Goal: Task Accomplishment & Management: Complete application form

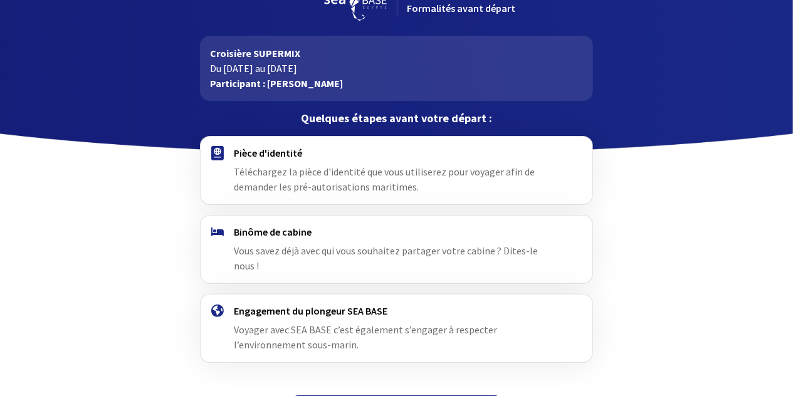
scroll to position [55, 0]
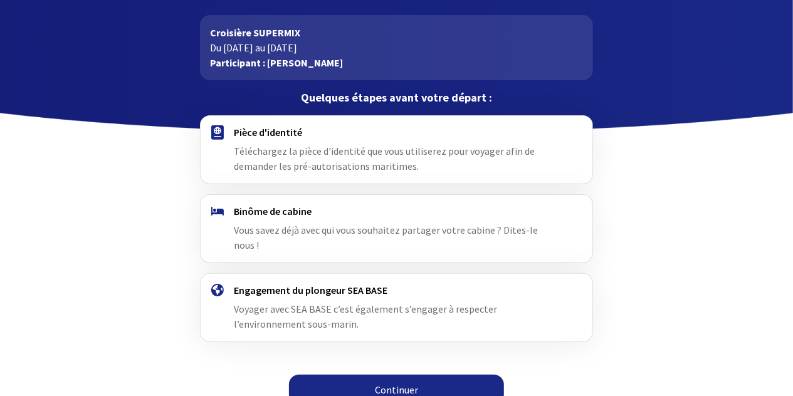
click at [392, 375] on link "Continuer" at bounding box center [396, 390] width 215 height 30
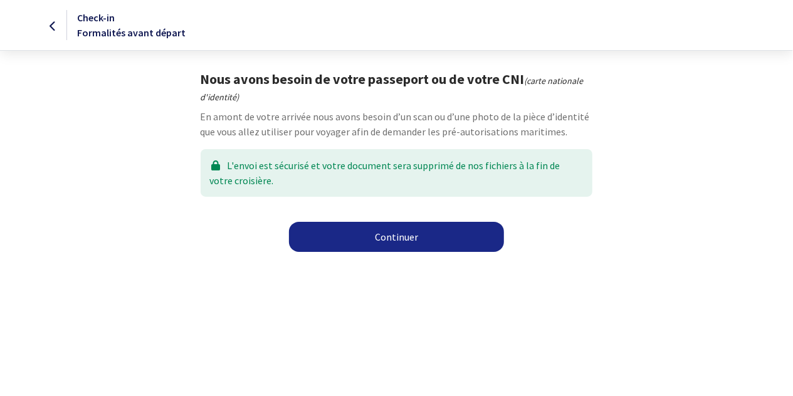
click at [392, 236] on link "Continuer" at bounding box center [396, 237] width 215 height 30
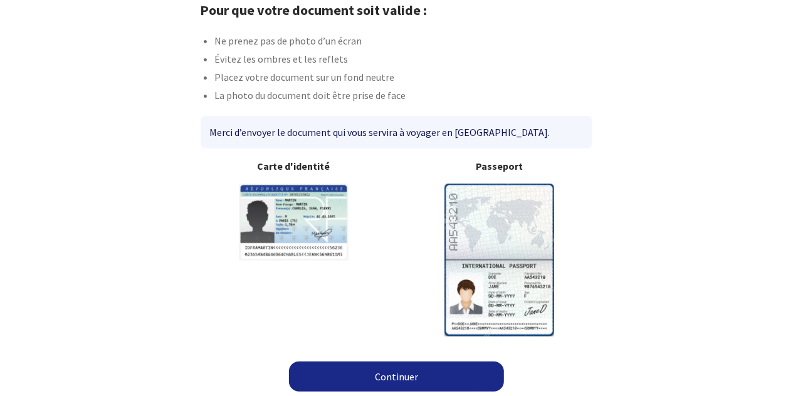
scroll to position [73, 0]
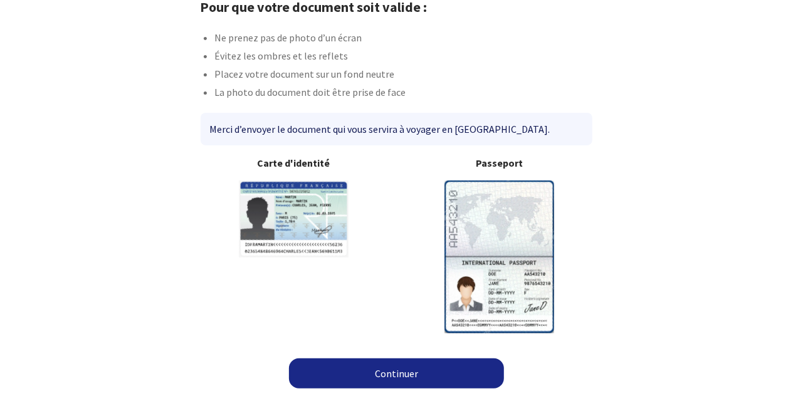
click at [402, 369] on link "Continuer" at bounding box center [396, 374] width 215 height 30
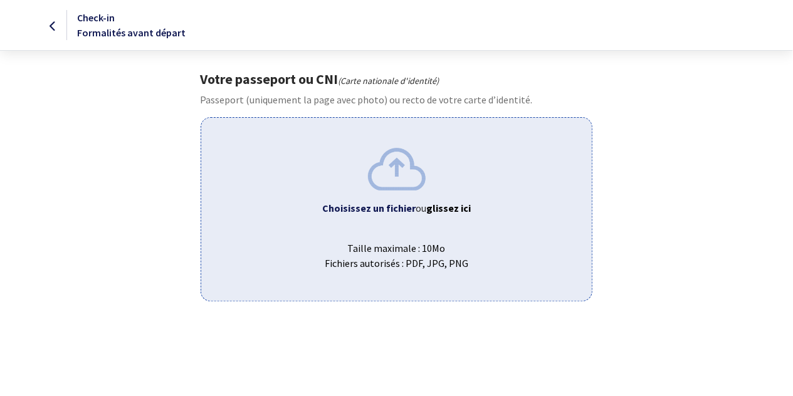
click at [403, 210] on b "Choisissez un fichier" at bounding box center [368, 208] width 93 height 13
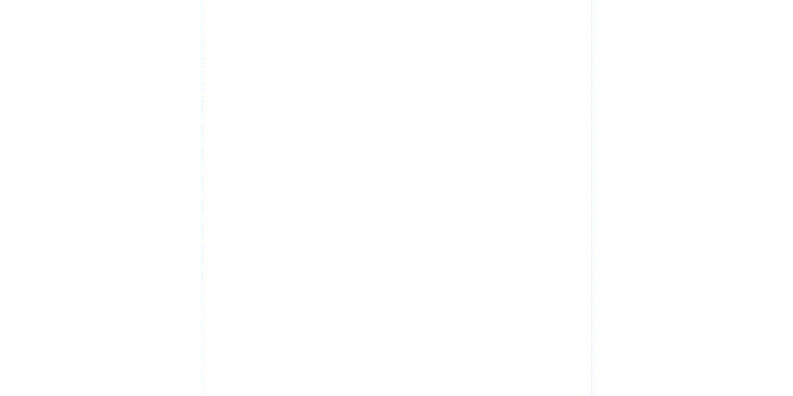
scroll to position [445, 0]
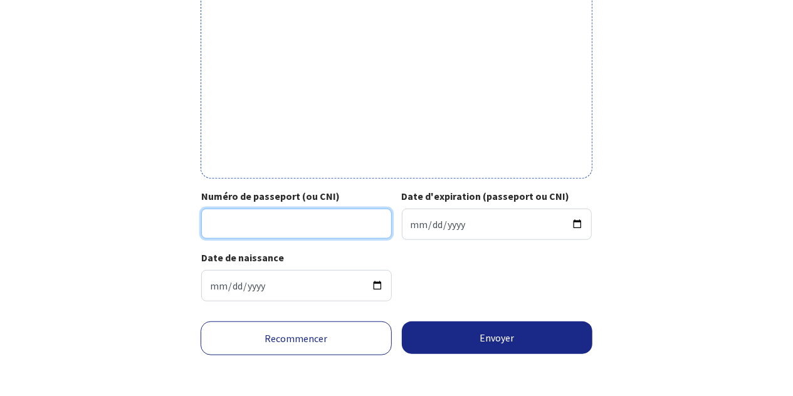
click at [326, 219] on input "Numéro de passeport (ou CNI)" at bounding box center [296, 224] width 191 height 30
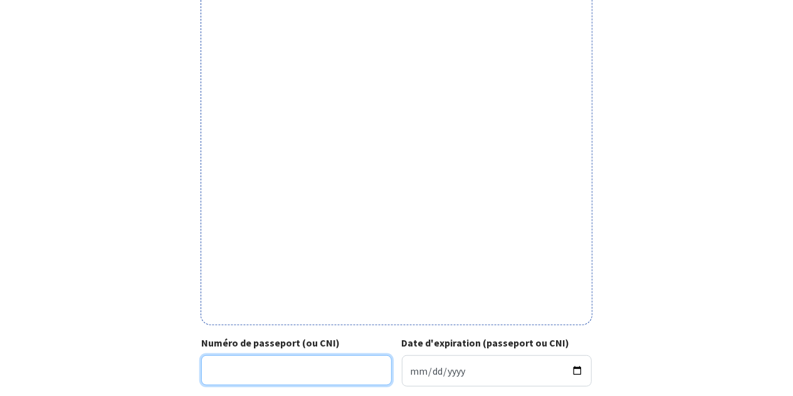
scroll to position [380, 0]
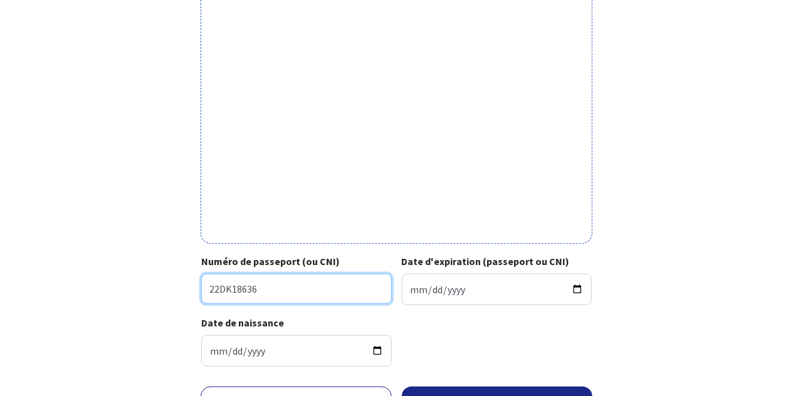
type input "22DK18636"
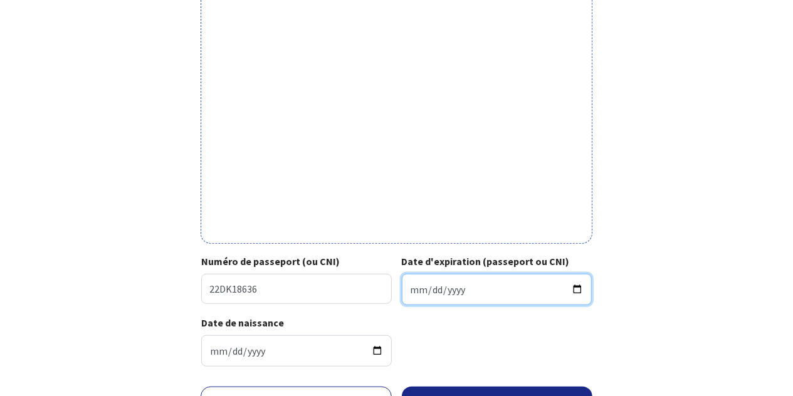
click at [576, 288] on input "Date d'expiration (passeport ou CNI)" at bounding box center [497, 289] width 191 height 31
drag, startPoint x: 418, startPoint y: 290, endPoint x: 415, endPoint y: 295, distance: 6.5
click at [418, 290] on input "Date d'expiration (passeport ou CNI)" at bounding box center [497, 289] width 191 height 31
type input "2032-06-19"
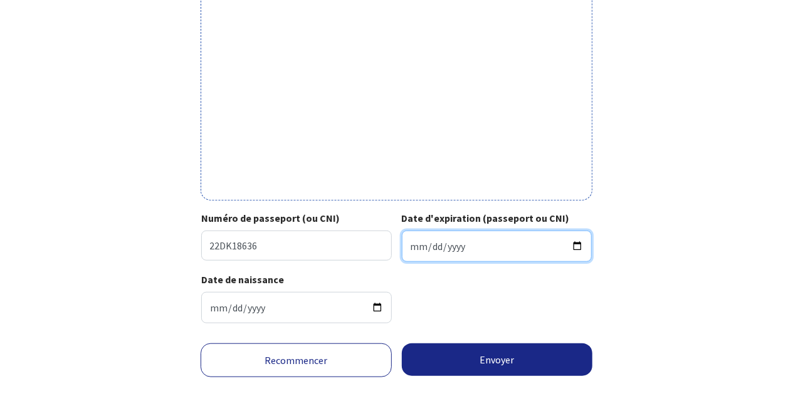
scroll to position [445, 0]
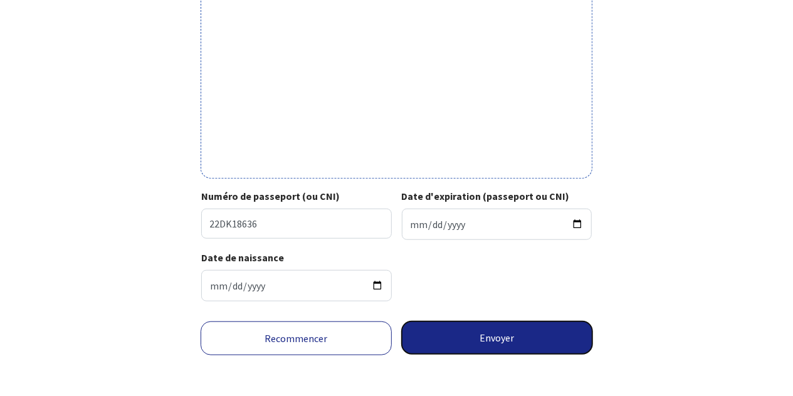
click at [497, 334] on button "Envoyer" at bounding box center [497, 338] width 191 height 33
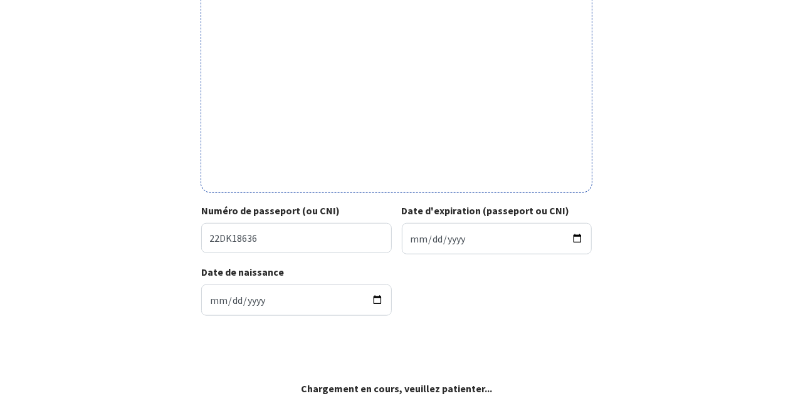
scroll to position [427, 0]
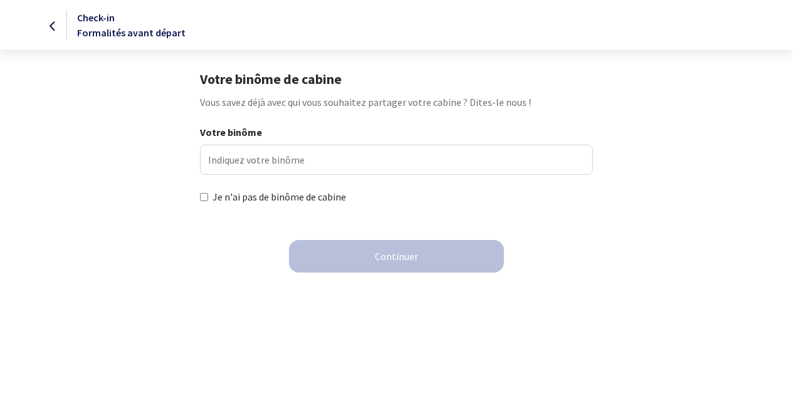
click at [203, 198] on input "Je n'ai pas de binôme de cabine" at bounding box center [204, 197] width 8 height 8
checkbox input "true"
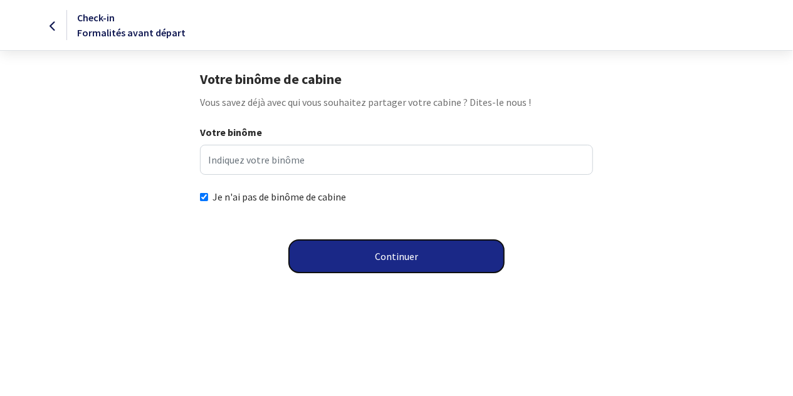
click at [407, 257] on button "Continuer" at bounding box center [396, 256] width 215 height 33
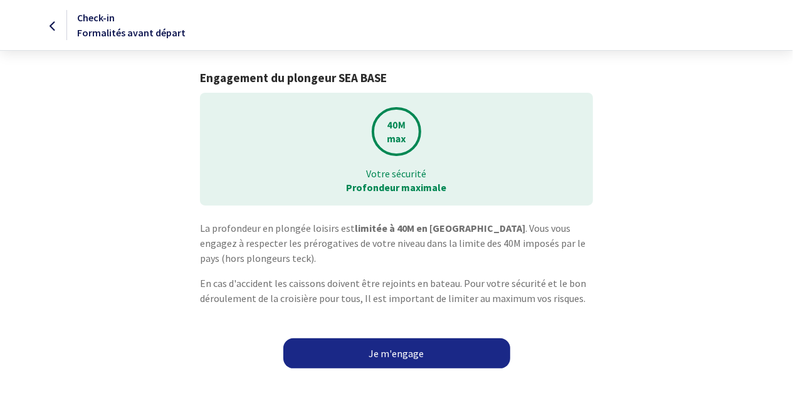
click at [399, 354] on link "Je m'engage" at bounding box center [396, 353] width 227 height 30
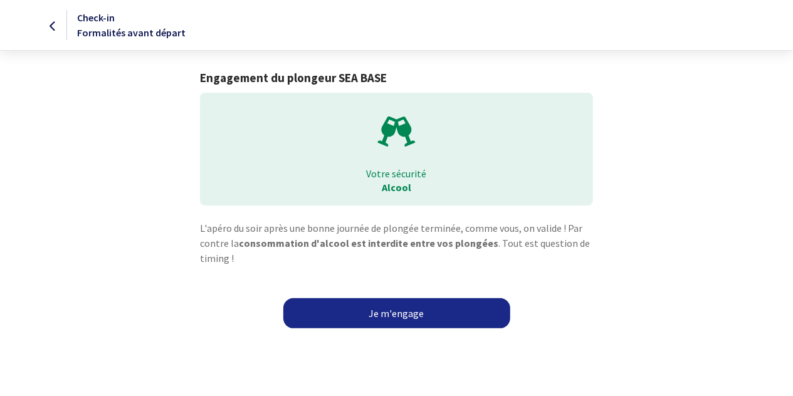
click at [401, 315] on link "Je m'engage" at bounding box center [396, 313] width 227 height 30
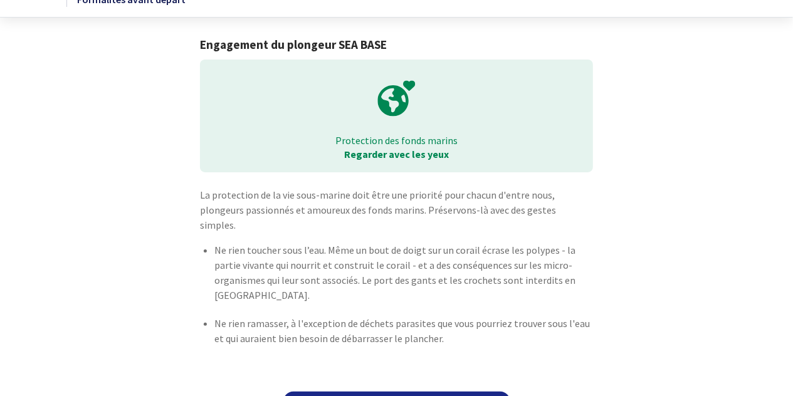
scroll to position [51, 0]
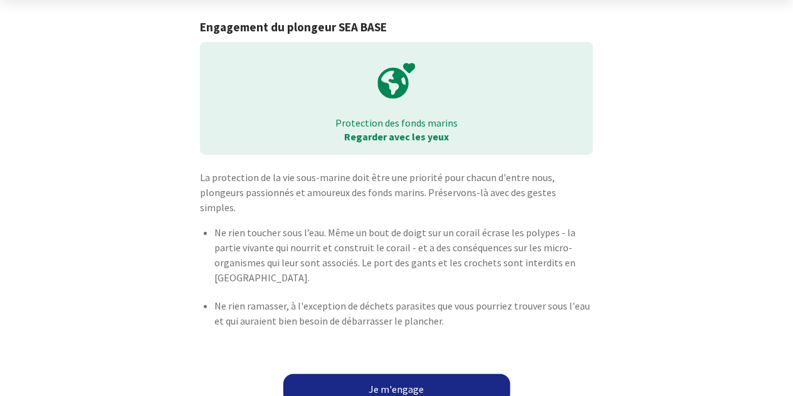
click at [402, 374] on link "Je m'engage" at bounding box center [396, 389] width 227 height 30
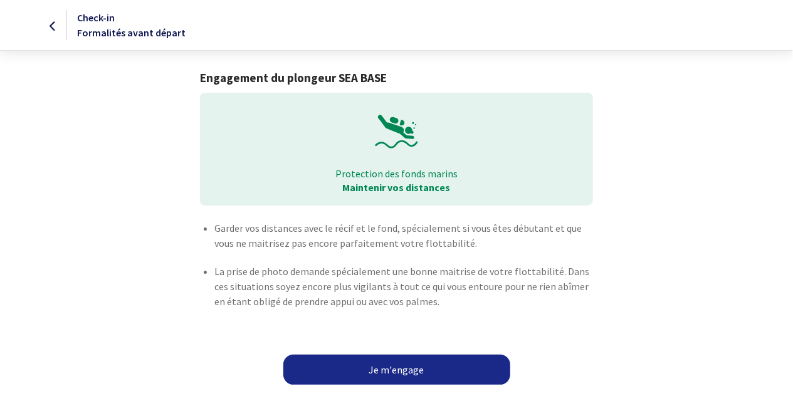
click at [401, 365] on link "Je m'engage" at bounding box center [396, 370] width 227 height 30
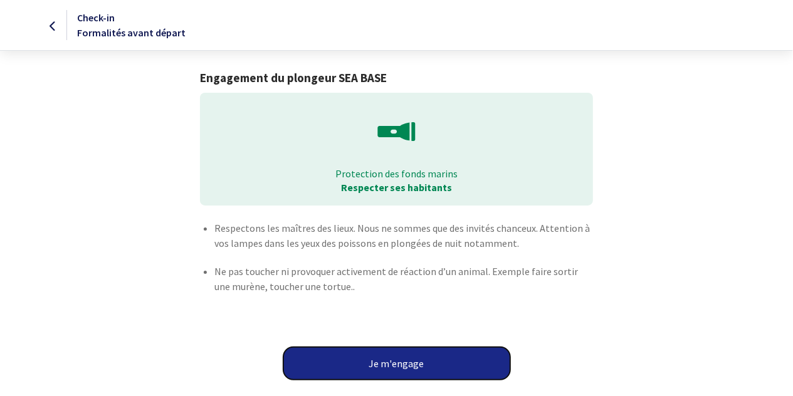
click at [401, 365] on button "Je m'engage" at bounding box center [396, 363] width 227 height 33
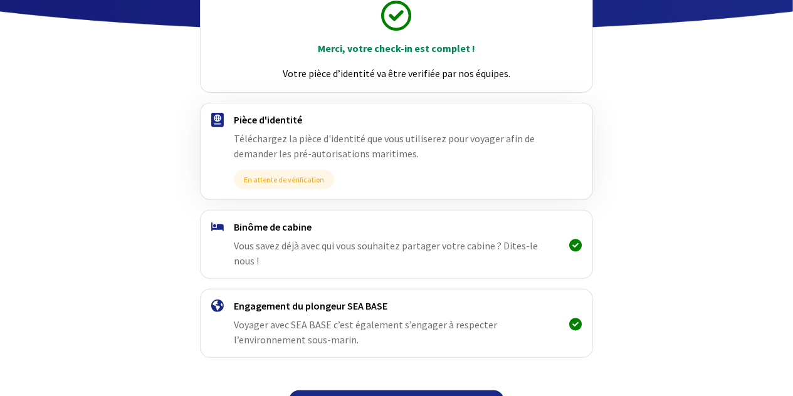
scroll to position [172, 0]
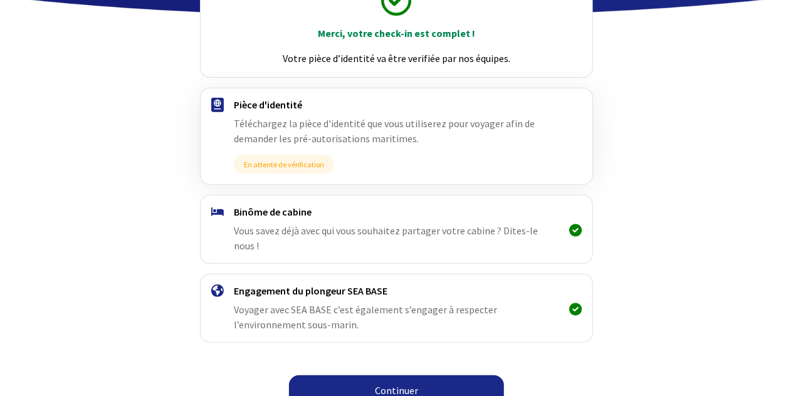
click at [402, 377] on link "Continuer" at bounding box center [396, 390] width 215 height 30
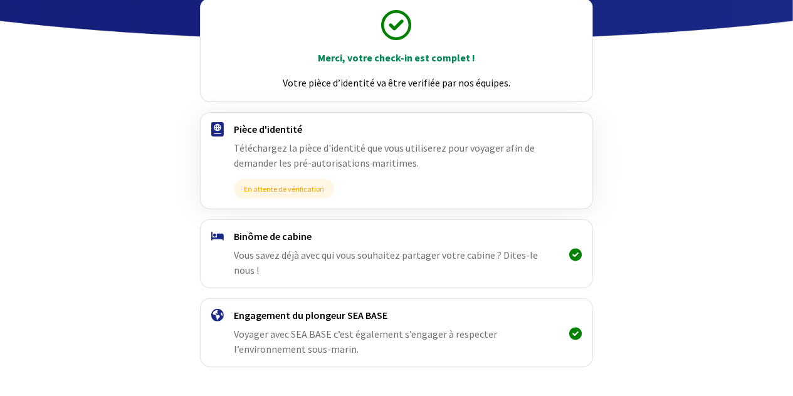
scroll to position [172, 0]
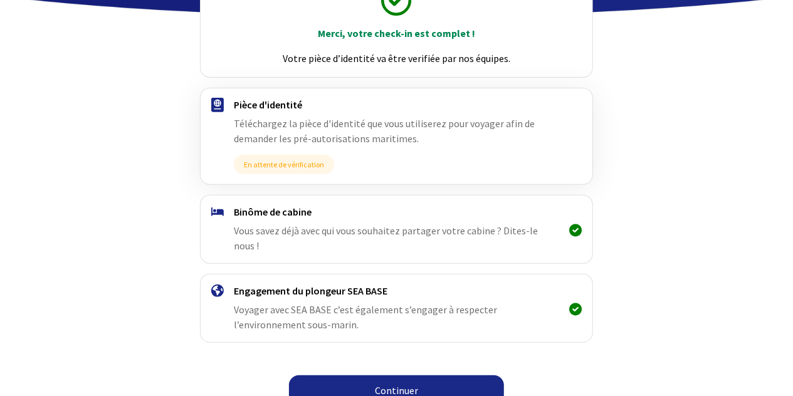
click at [397, 375] on link "Continuer" at bounding box center [396, 390] width 215 height 30
